Goal: Task Accomplishment & Management: Complete application form

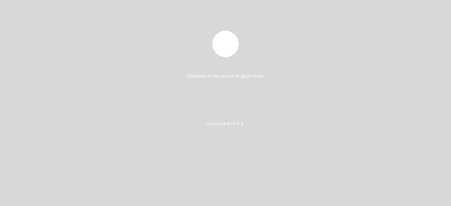
select select "es"
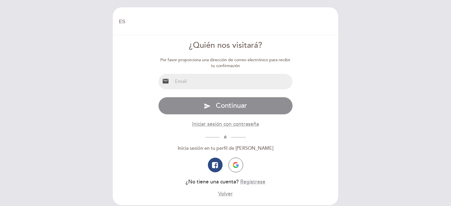
click at [214, 82] on input "email" at bounding box center [233, 82] width 120 height 16
type input "[EMAIL_ADDRESS][DOMAIN_NAME]"
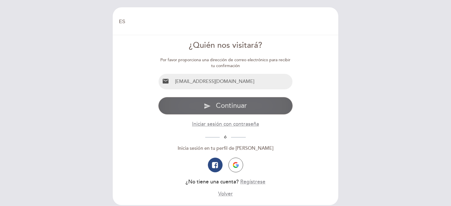
click at [224, 104] on span "Continuar" at bounding box center [231, 106] width 31 height 9
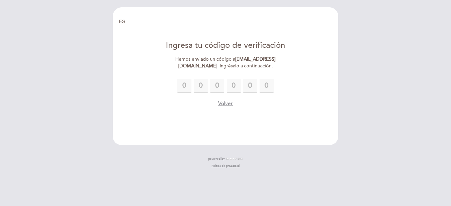
type input "5"
type input "8"
type input "5"
type input "4"
type input "9"
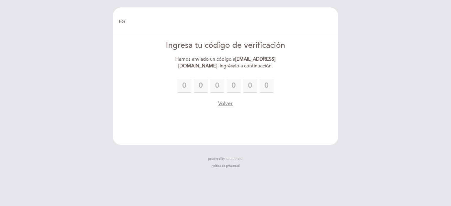
type input "8"
